Goal: Transaction & Acquisition: Purchase product/service

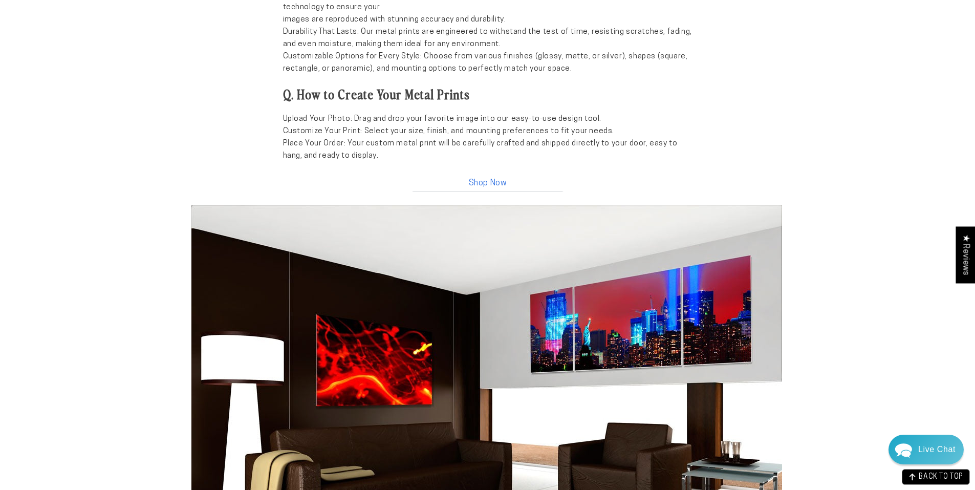
scroll to position [1075, 0]
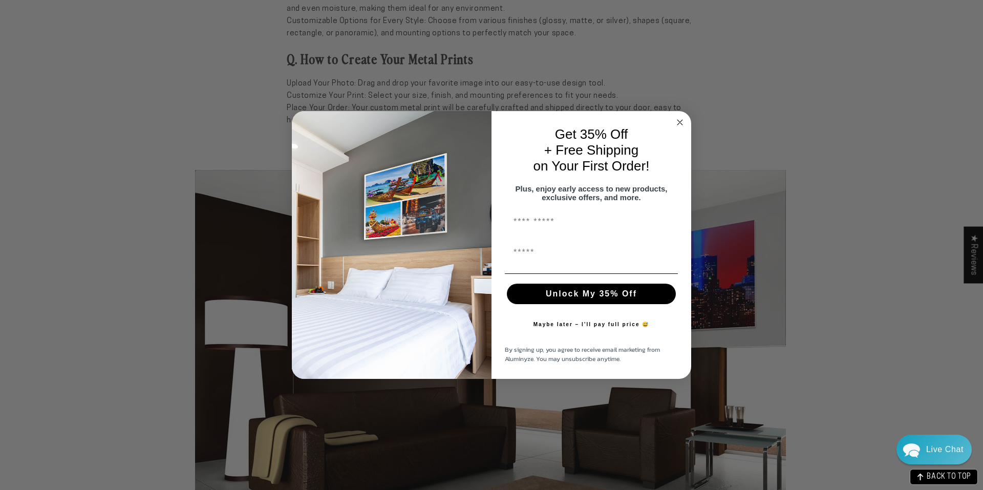
drag, startPoint x: 982, startPoint y: 72, endPoint x: 975, endPoint y: 294, distance: 222.2
click at [678, 120] on icon "Close dialog" at bounding box center [679, 122] width 5 height 5
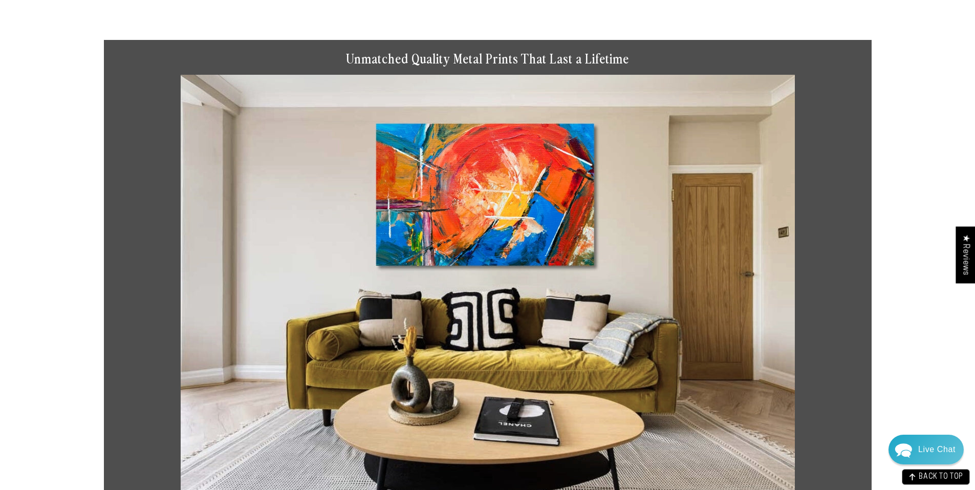
scroll to position [0, 0]
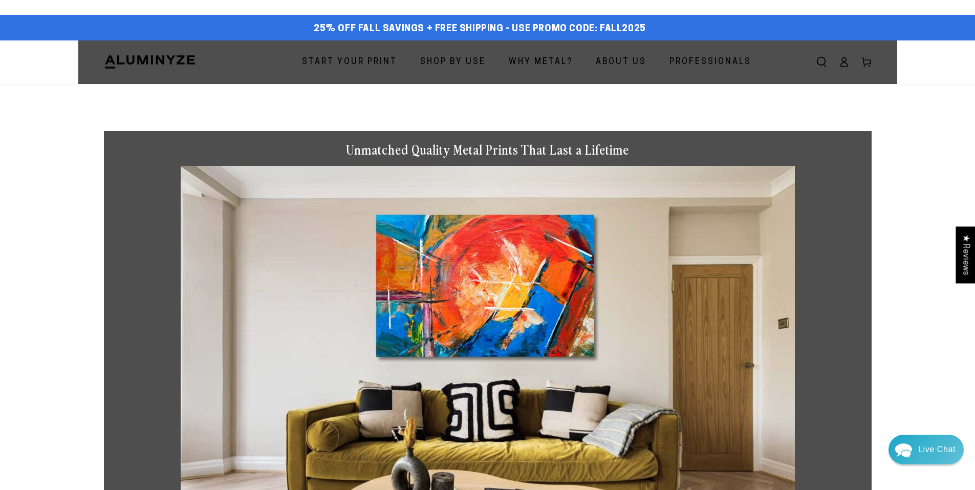
click at [354, 59] on span "Start Your Print" at bounding box center [349, 62] width 95 height 15
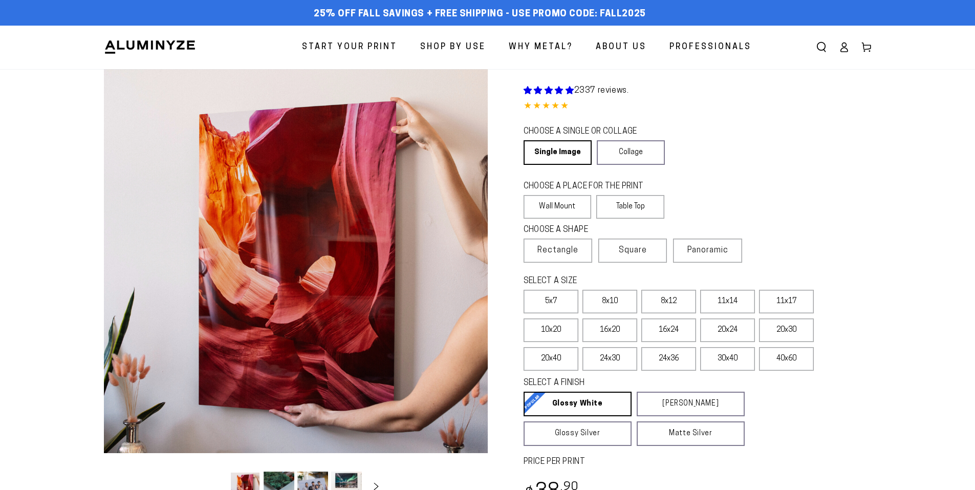
select select "**********"
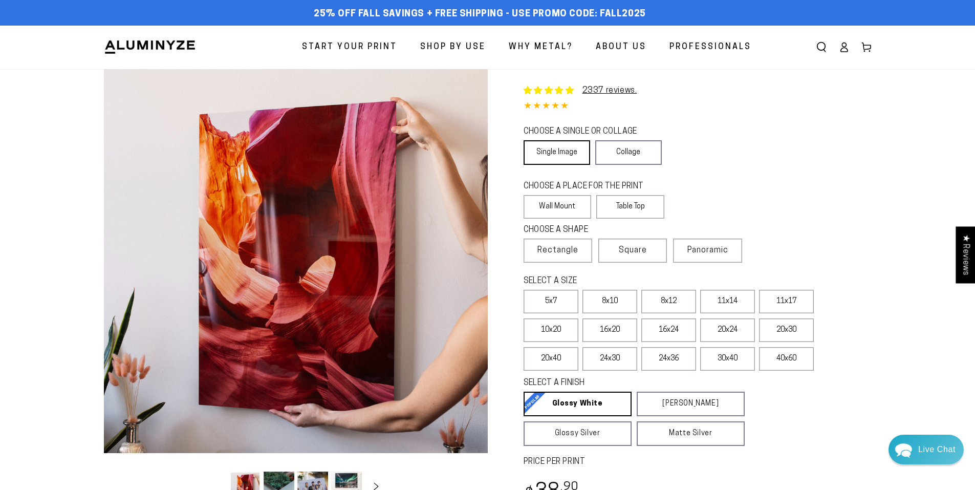
click at [553, 148] on link "Single Image" at bounding box center [557, 152] width 67 height 25
click at [564, 206] on label "Wall Mount" at bounding box center [558, 207] width 68 height 24
